Goal: Task Accomplishment & Management: Complete application form

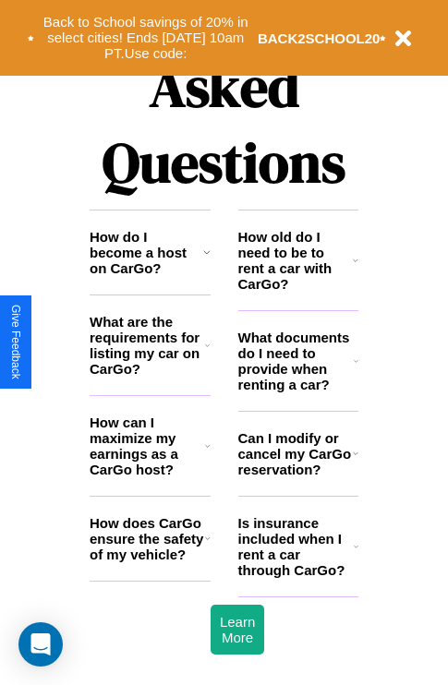
scroll to position [2237, 0]
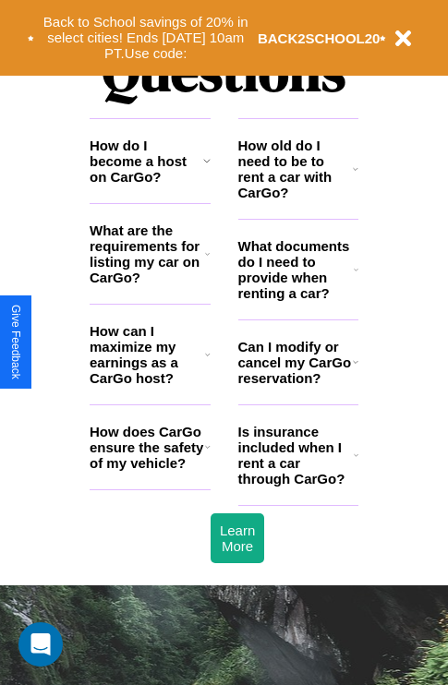
click at [297, 386] on h3 "Can I modify or cancel my CarGo reservation?" at bounding box center [295, 362] width 114 height 47
click at [355, 277] on icon at bounding box center [356, 269] width 5 height 15
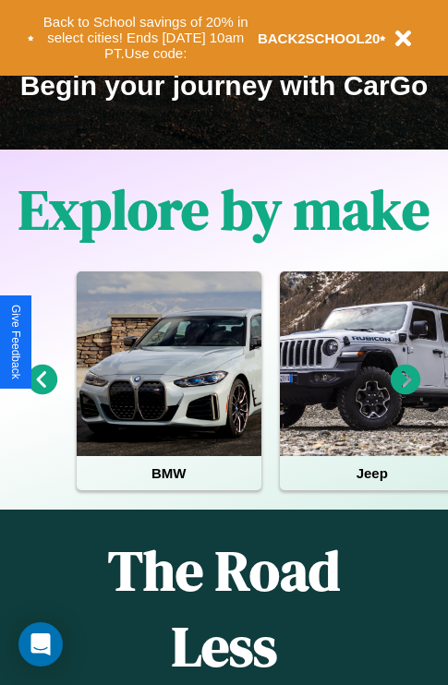
scroll to position [284, 0]
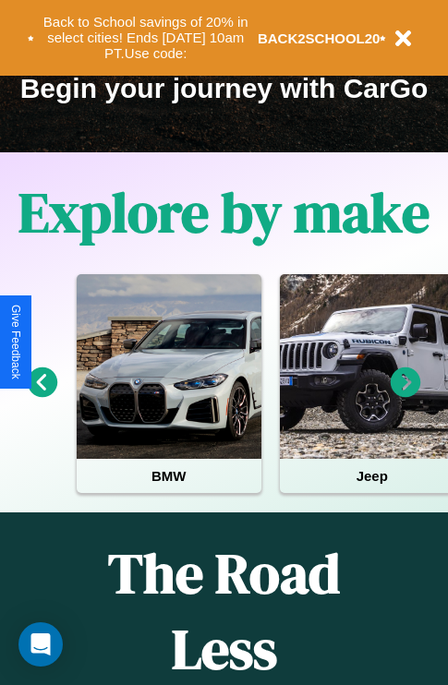
click at [405, 395] on icon at bounding box center [406, 382] width 30 height 30
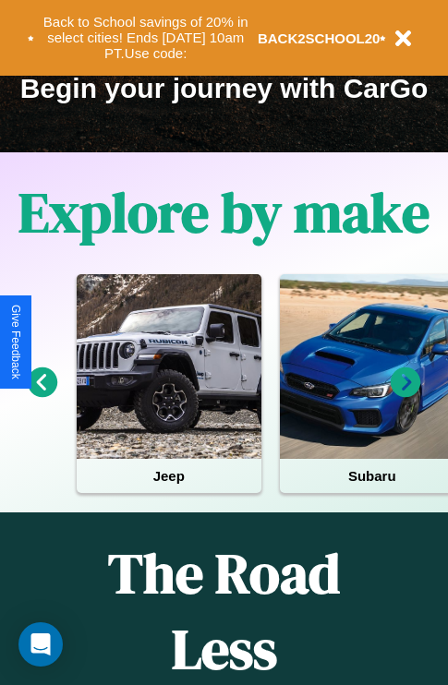
click at [405, 395] on icon at bounding box center [406, 382] width 30 height 30
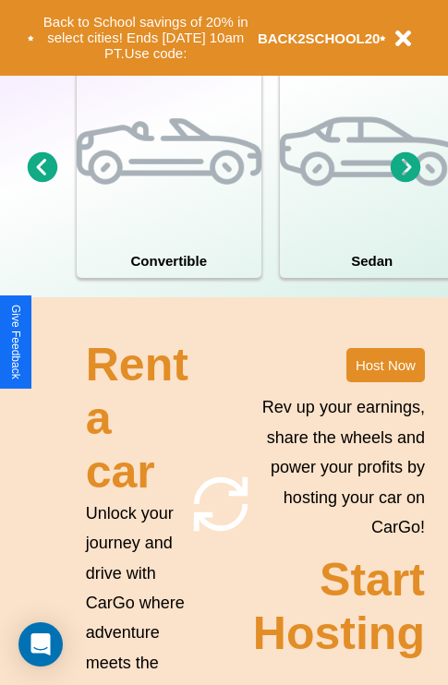
scroll to position [1438, 0]
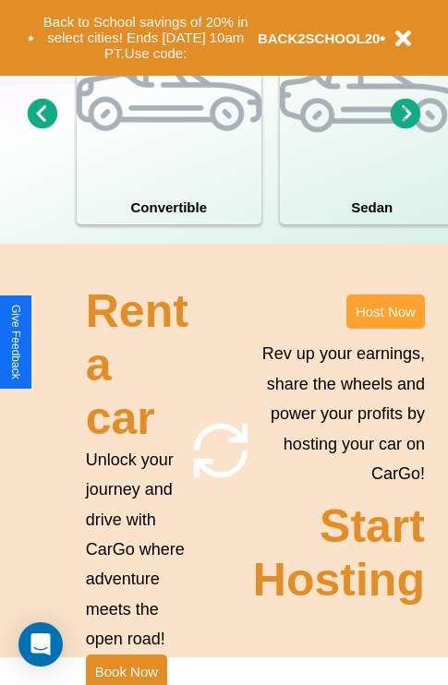
click at [385, 329] on button "Host Now" at bounding box center [385, 311] width 78 height 34
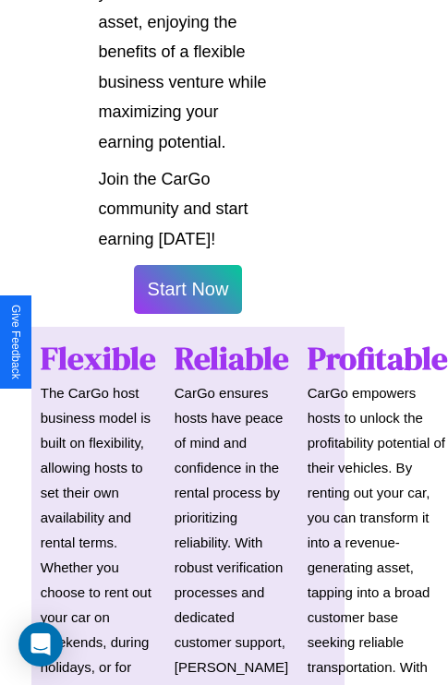
scroll to position [1308, 36]
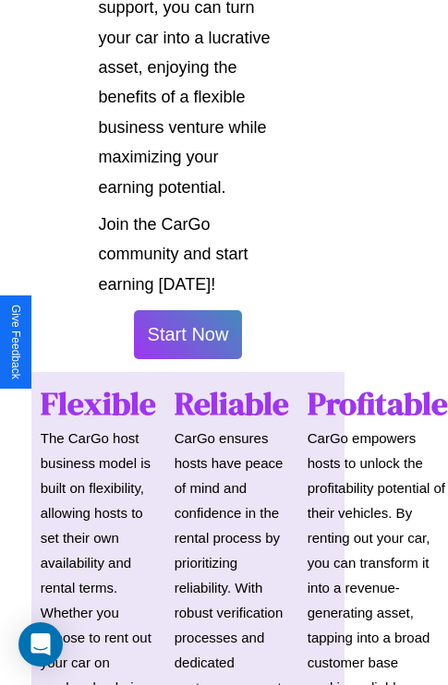
click at [187, 342] on button "Start Now" at bounding box center [188, 334] width 109 height 49
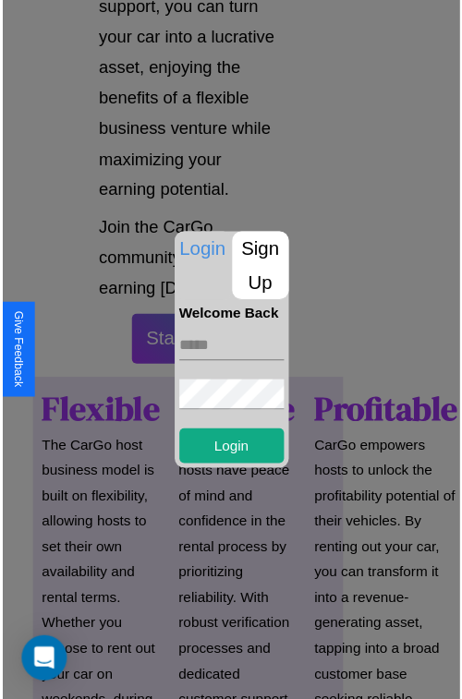
scroll to position [1308, 31]
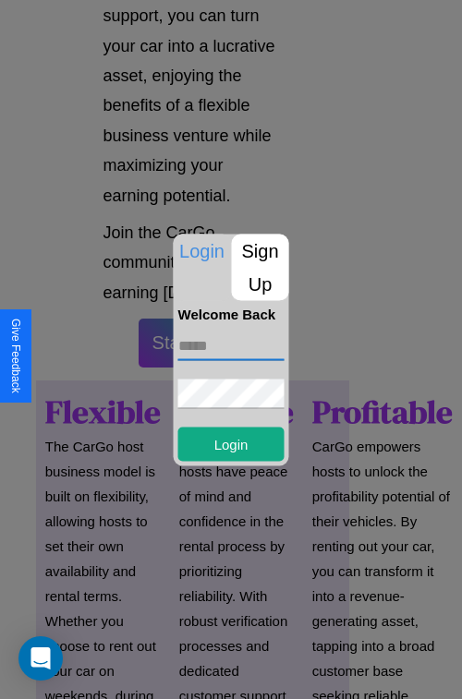
click at [231, 345] on input "text" at bounding box center [231, 345] width 106 height 30
type input "**********"
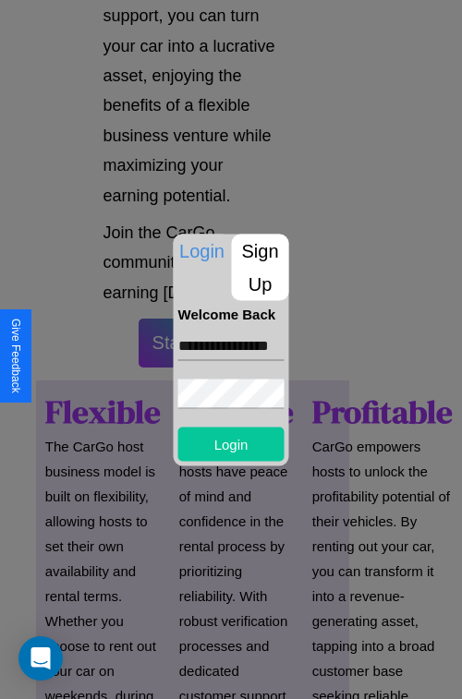
click at [231, 443] on button "Login" at bounding box center [231, 444] width 106 height 34
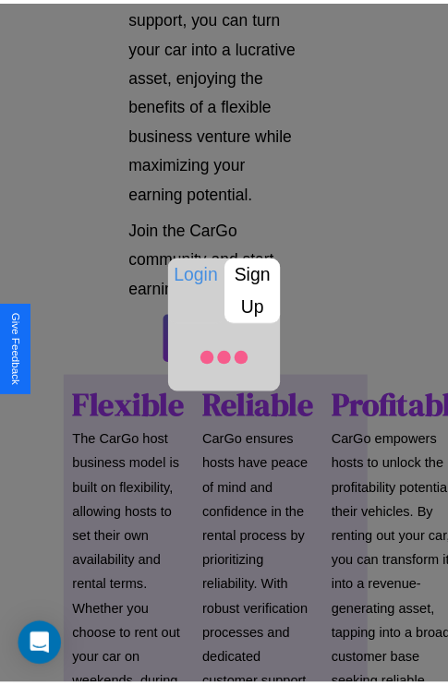
scroll to position [1310, 31]
